Goal: Entertainment & Leisure: Consume media (video, audio)

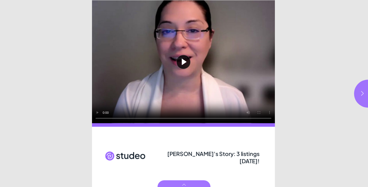
drag, startPoint x: 170, startPoint y: 154, endPoint x: 260, endPoint y: 155, distance: 89.8
click at [260, 155] on div "[PERSON_NAME]'s Story: 3 listings [DATE]!" at bounding box center [213, 155] width 95 height 13
click at [255, 154] on span "[PERSON_NAME]'s Story: 3 listings [DATE]!" at bounding box center [213, 157] width 93 height 14
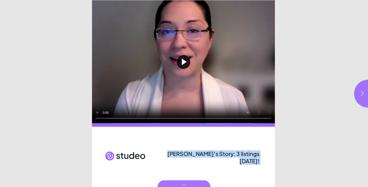
click at [255, 154] on span "[PERSON_NAME]'s Story: 3 listings [DATE]!" at bounding box center [213, 157] width 93 height 14
click at [362, 93] on icon "button" at bounding box center [363, 93] width 6 height 6
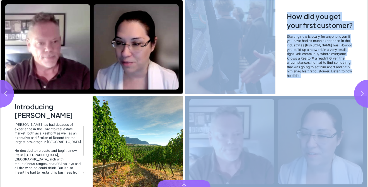
click at [362, 93] on icon "button" at bounding box center [363, 93] width 6 height 6
type input "***"
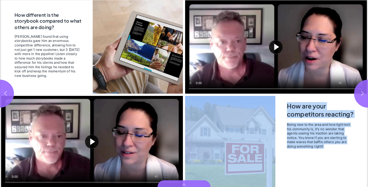
click at [88, 139] on button "Play video" at bounding box center [92, 140] width 182 height 91
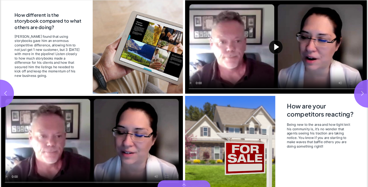
click at [305, 159] on div "Being new to the area and how tight knit his community is, it's no wonder that …" at bounding box center [321, 148] width 68 height 52
click at [97, 136] on video "Video" at bounding box center [92, 140] width 182 height 91
